Goal: Communication & Community: Participate in discussion

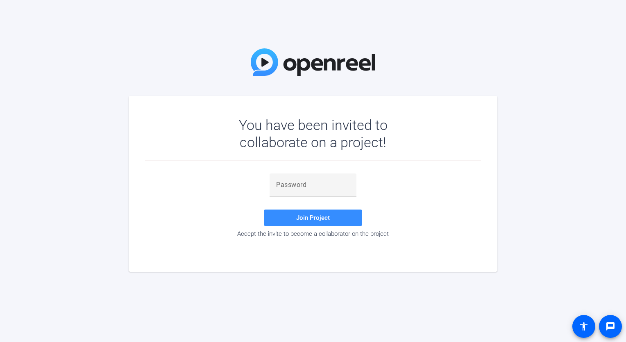
click at [179, 186] on div "Join Project Accept the invite to become a collaborator on the project" at bounding box center [313, 205] width 336 height 64
click at [285, 185] on input "text" at bounding box center [313, 185] width 74 height 10
paste input "j{@Zj~"
type input "j{@Zj~"
click at [322, 212] on span at bounding box center [313, 218] width 98 height 20
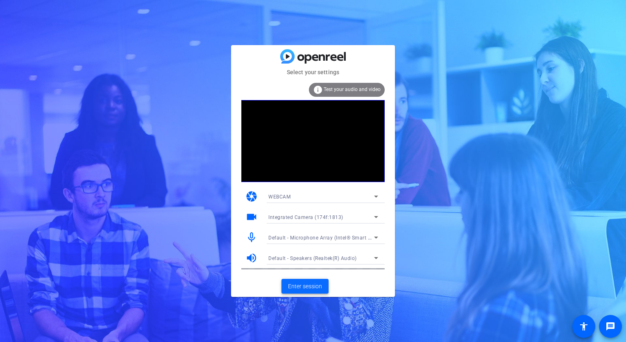
click at [316, 291] on span at bounding box center [305, 286] width 47 height 20
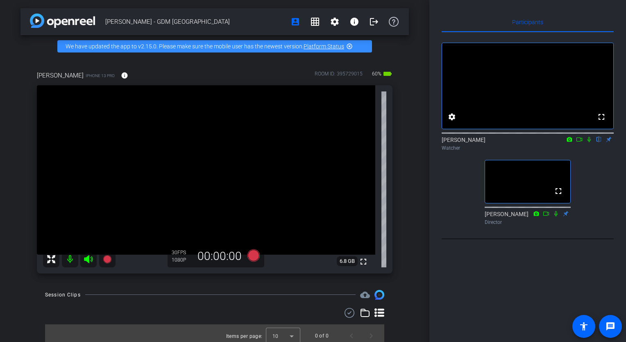
click at [580, 142] on icon at bounding box center [579, 139] width 7 height 6
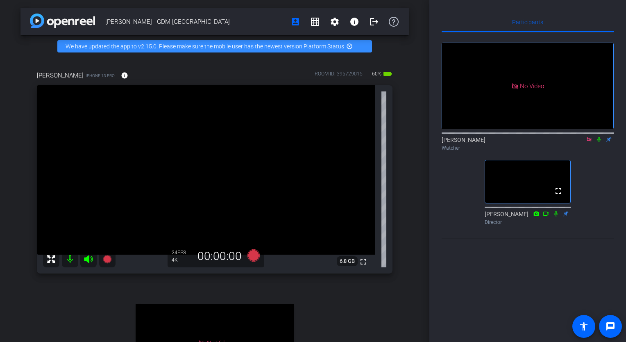
click at [598, 142] on icon at bounding box center [599, 139] width 3 height 5
click at [599, 142] on icon at bounding box center [599, 139] width 7 height 6
click at [598, 142] on icon at bounding box center [599, 139] width 7 height 6
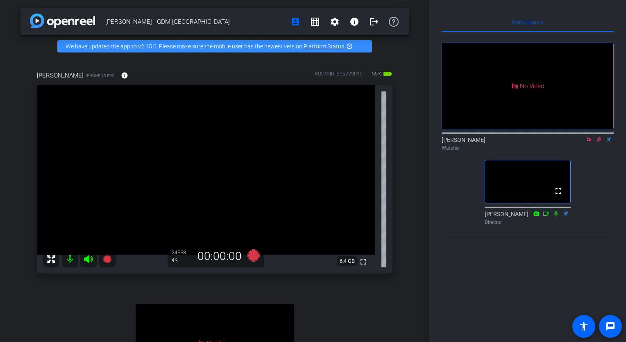
click at [600, 142] on icon at bounding box center [599, 139] width 7 height 6
click at [601, 142] on icon at bounding box center [599, 139] width 7 height 6
click at [600, 142] on icon at bounding box center [599, 139] width 5 height 5
click at [600, 142] on icon at bounding box center [599, 139] width 3 height 5
click at [600, 142] on icon at bounding box center [599, 139] width 5 height 5
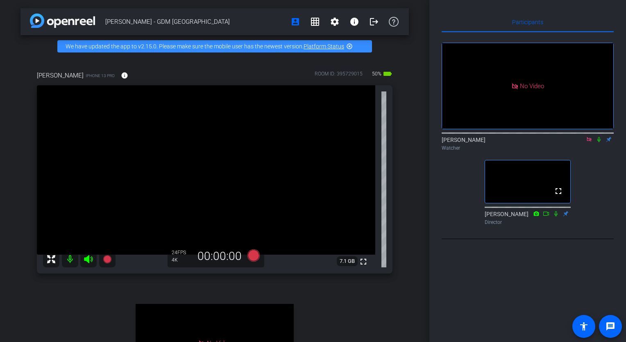
click at [600, 142] on icon at bounding box center [599, 139] width 3 height 5
click at [598, 142] on icon at bounding box center [599, 139] width 7 height 6
click at [599, 142] on icon at bounding box center [599, 139] width 7 height 6
click at [599, 142] on icon at bounding box center [599, 139] width 5 height 5
click at [598, 142] on icon at bounding box center [599, 139] width 3 height 5
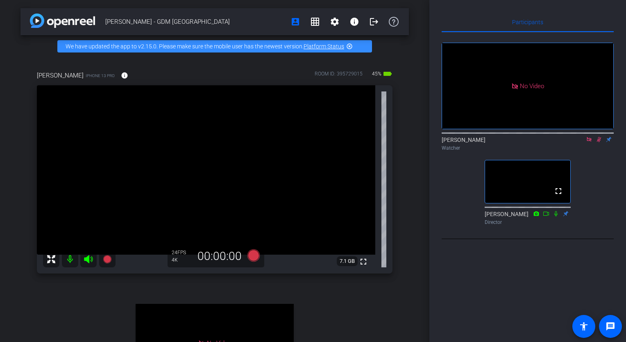
click at [598, 142] on icon at bounding box center [599, 139] width 5 height 5
click at [598, 142] on icon at bounding box center [599, 139] width 3 height 5
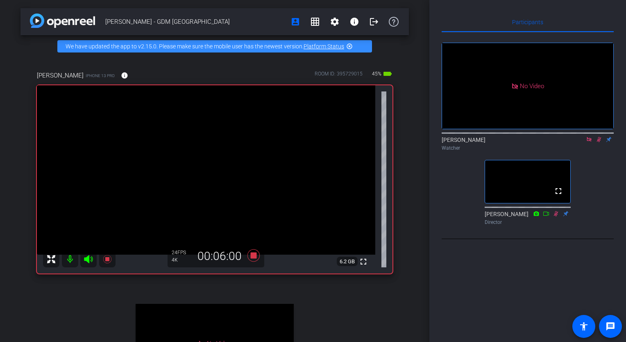
click at [598, 142] on icon at bounding box center [599, 139] width 5 height 5
